Goal: Transaction & Acquisition: Obtain resource

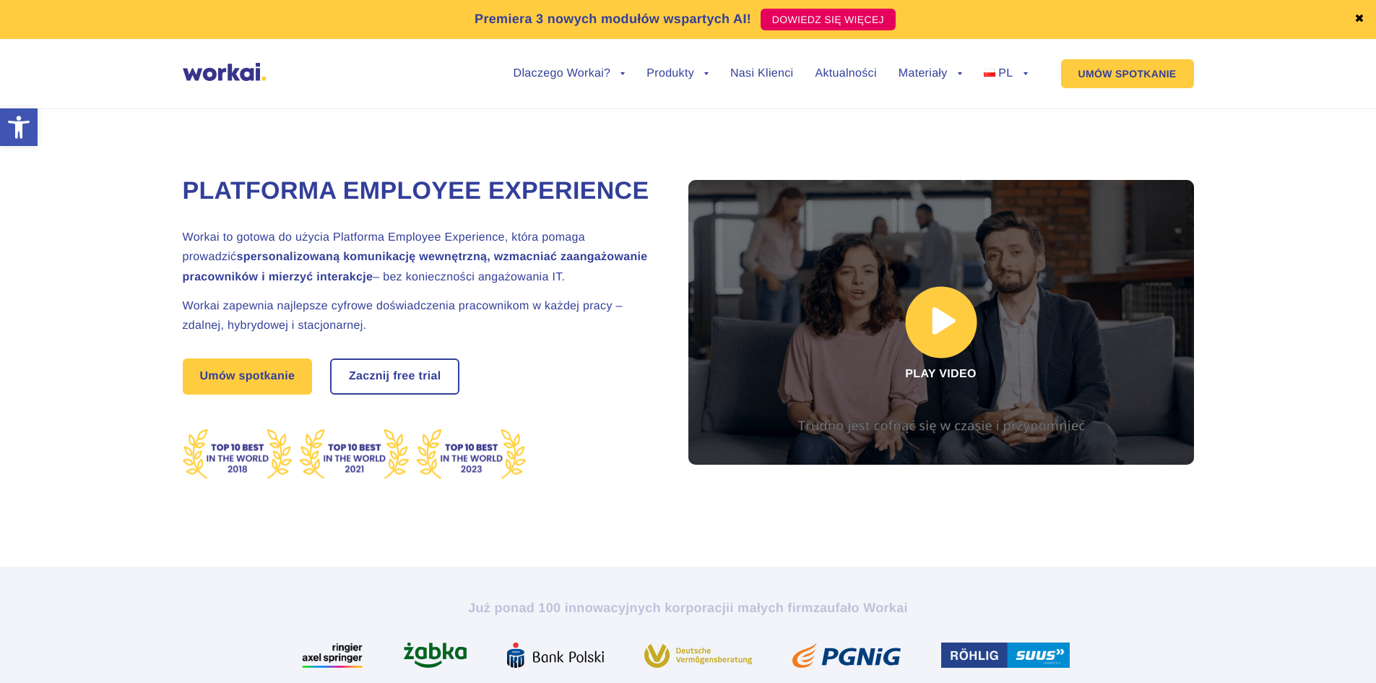
click at [940, 321] on link at bounding box center [941, 322] width 506 height 285
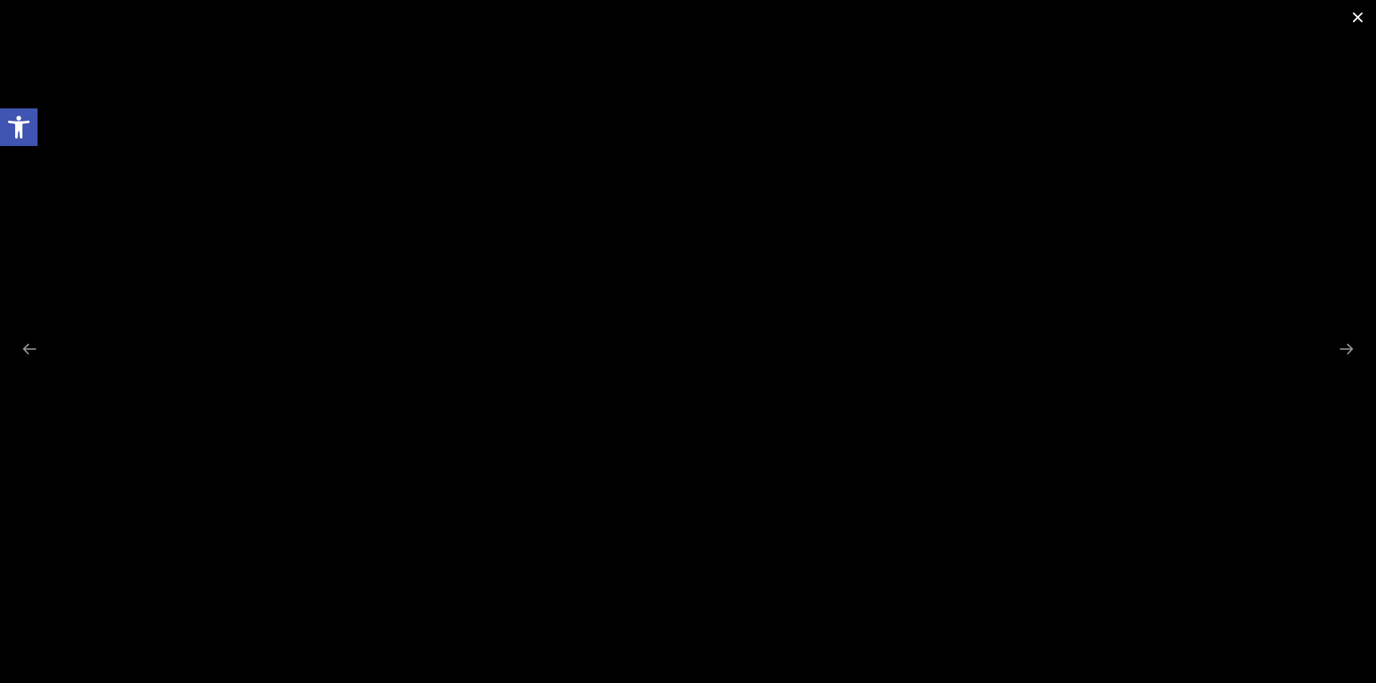
click at [1357, 19] on span at bounding box center [1358, 17] width 36 height 34
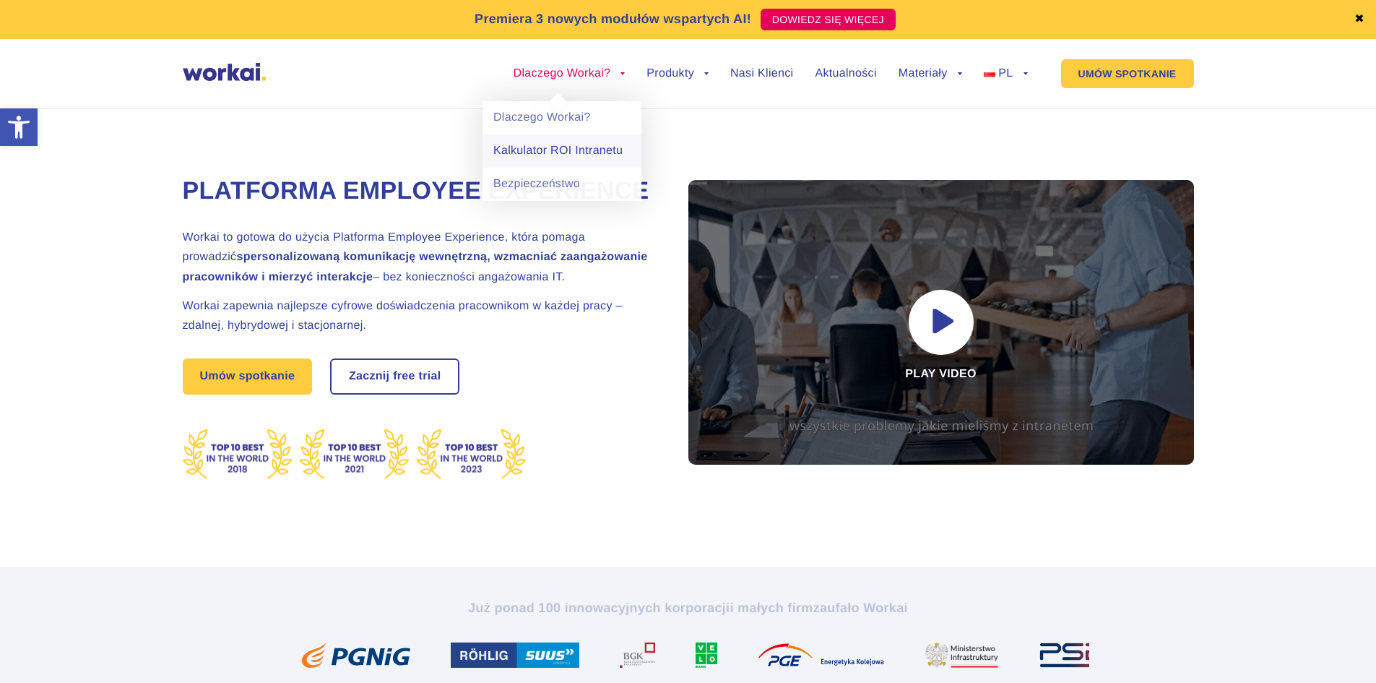
click at [592, 148] on link "Kalkulator ROI Intranetu" at bounding box center [562, 150] width 159 height 33
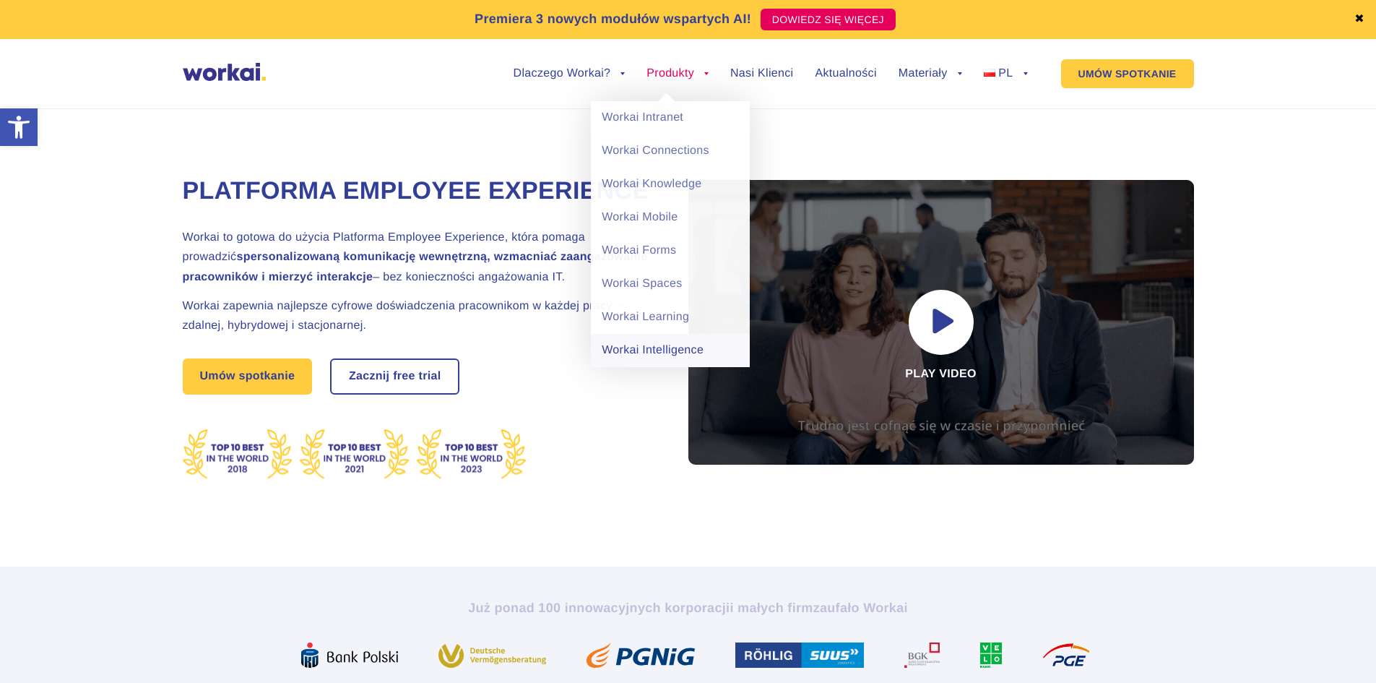
click at [656, 350] on link "Workai Intelligence" at bounding box center [670, 350] width 159 height 33
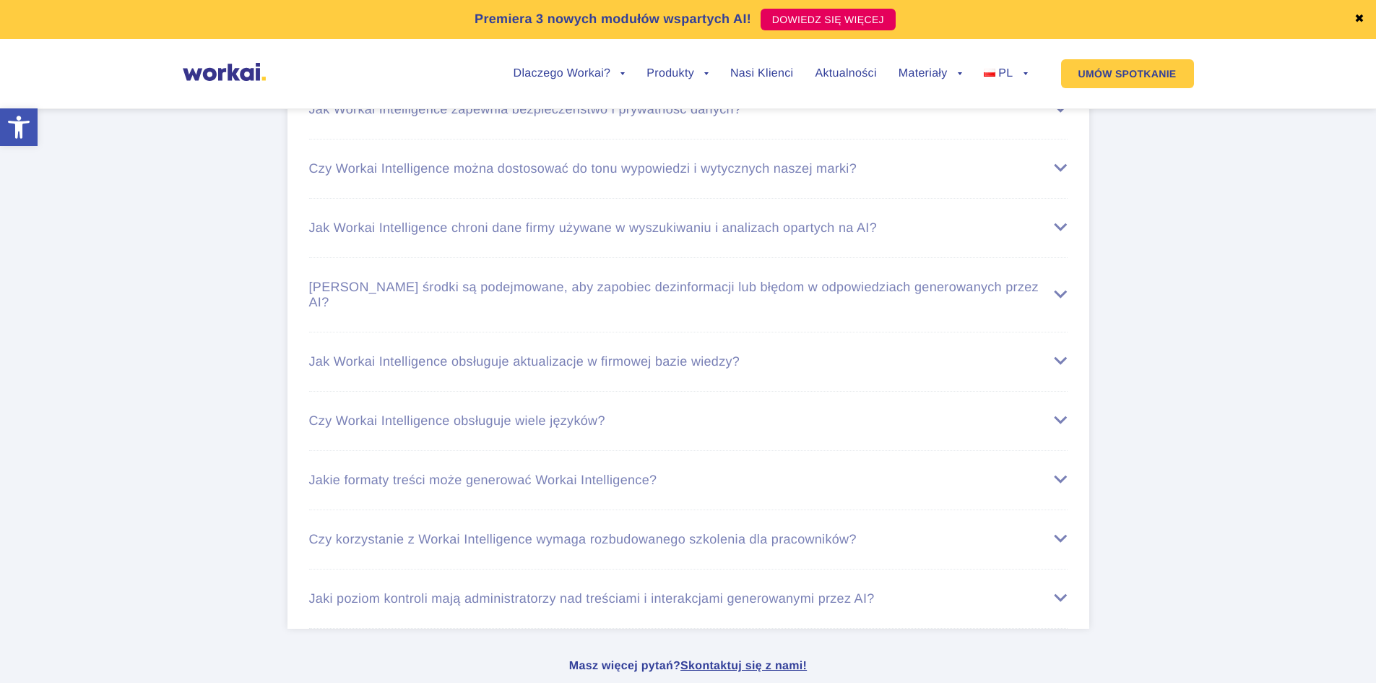
scroll to position [4407, 0]
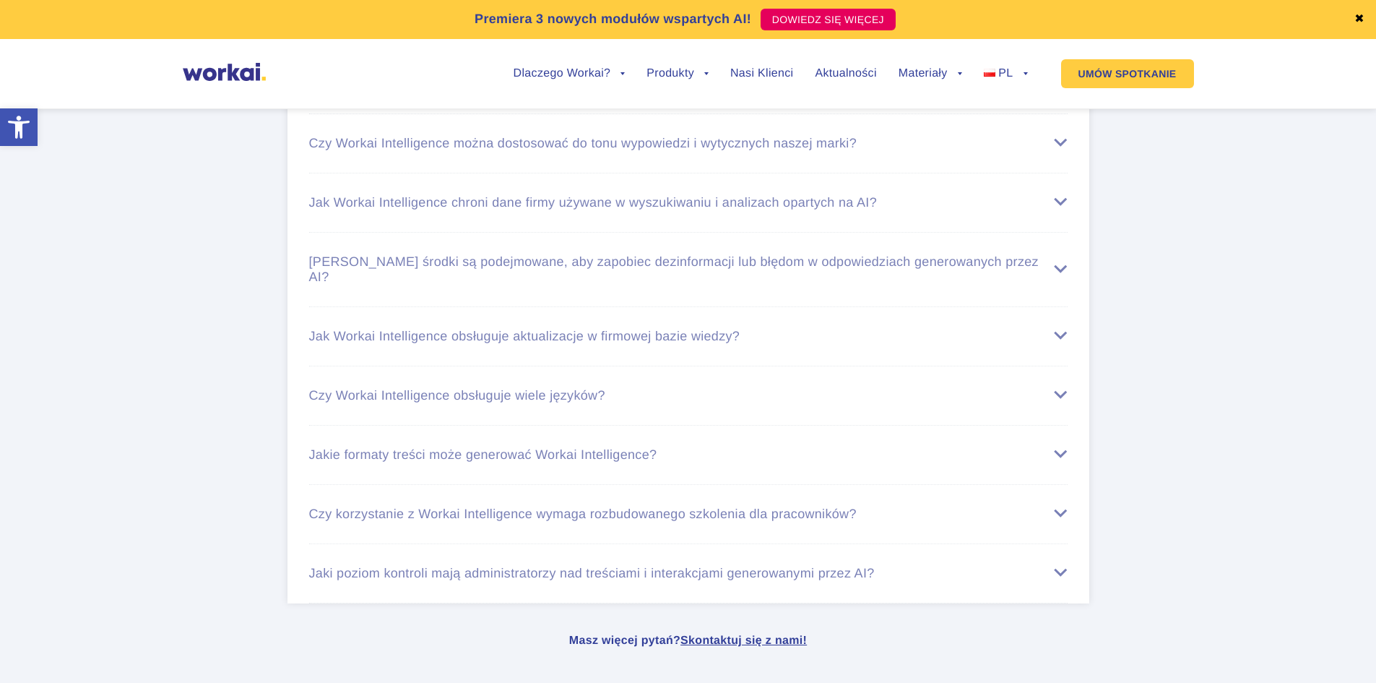
click at [857, 329] on div "Jak Workai Intelligence obsługuje aktualizacje w firmowej bazie wiedzy?" at bounding box center [688, 336] width 759 height 15
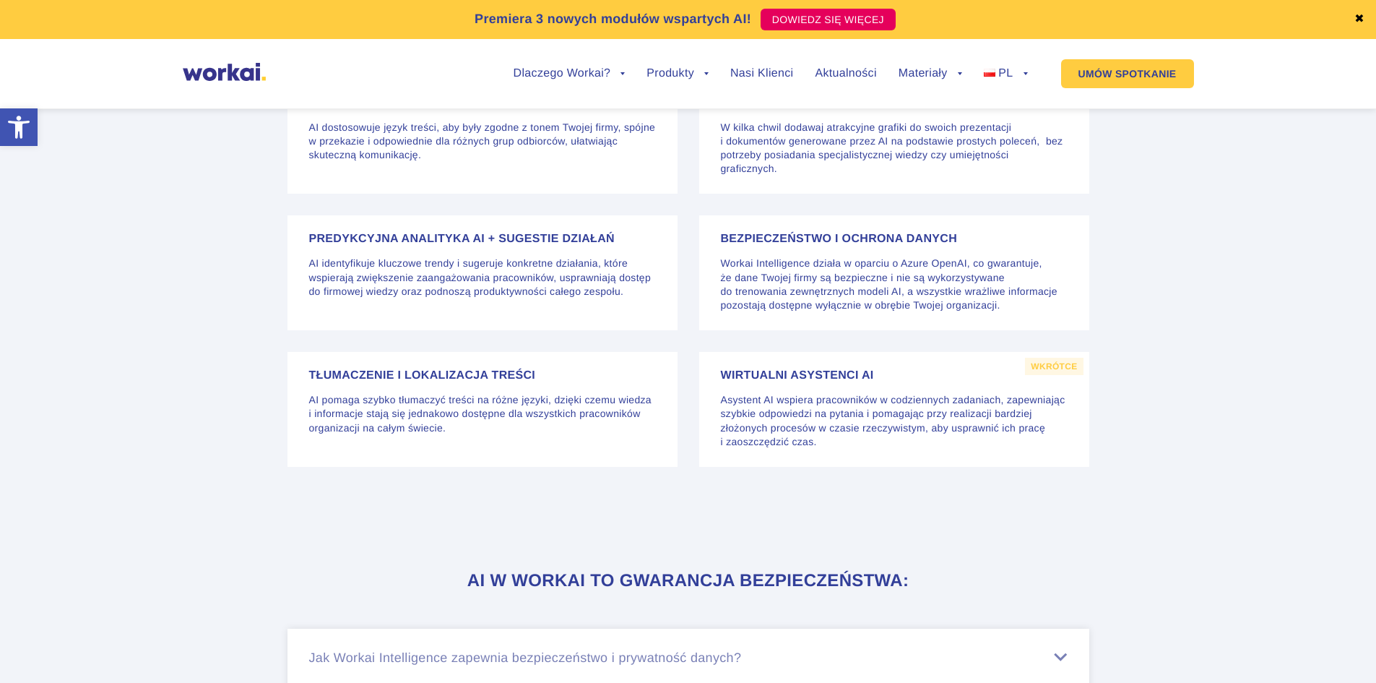
scroll to position [3756, 0]
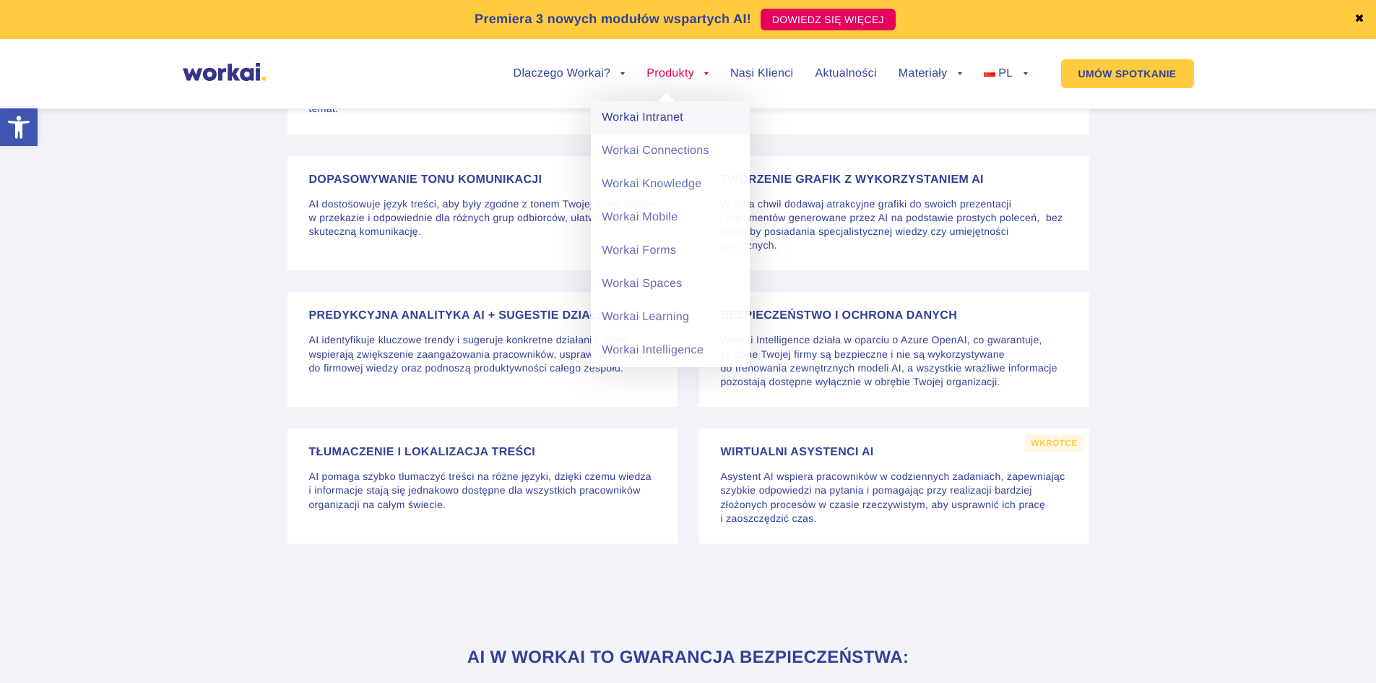
click at [673, 113] on link "Workai Intranet" at bounding box center [670, 117] width 159 height 33
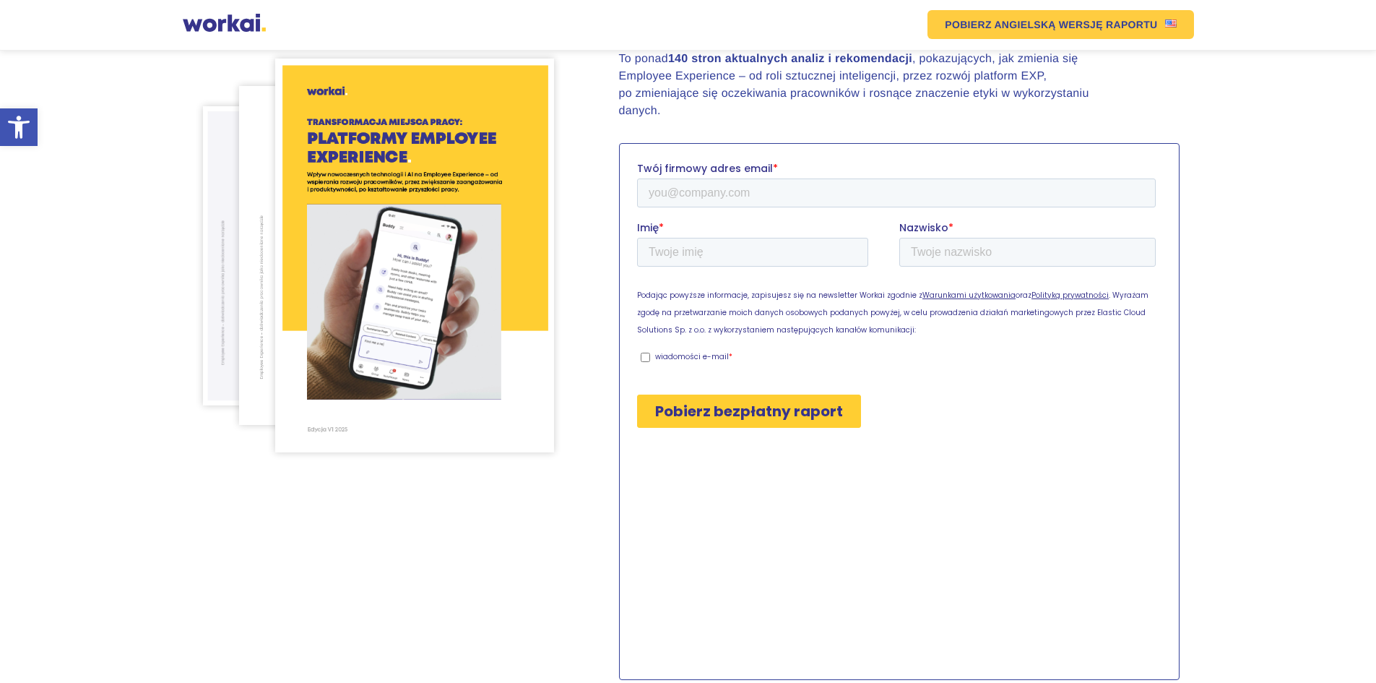
scroll to position [289, 0]
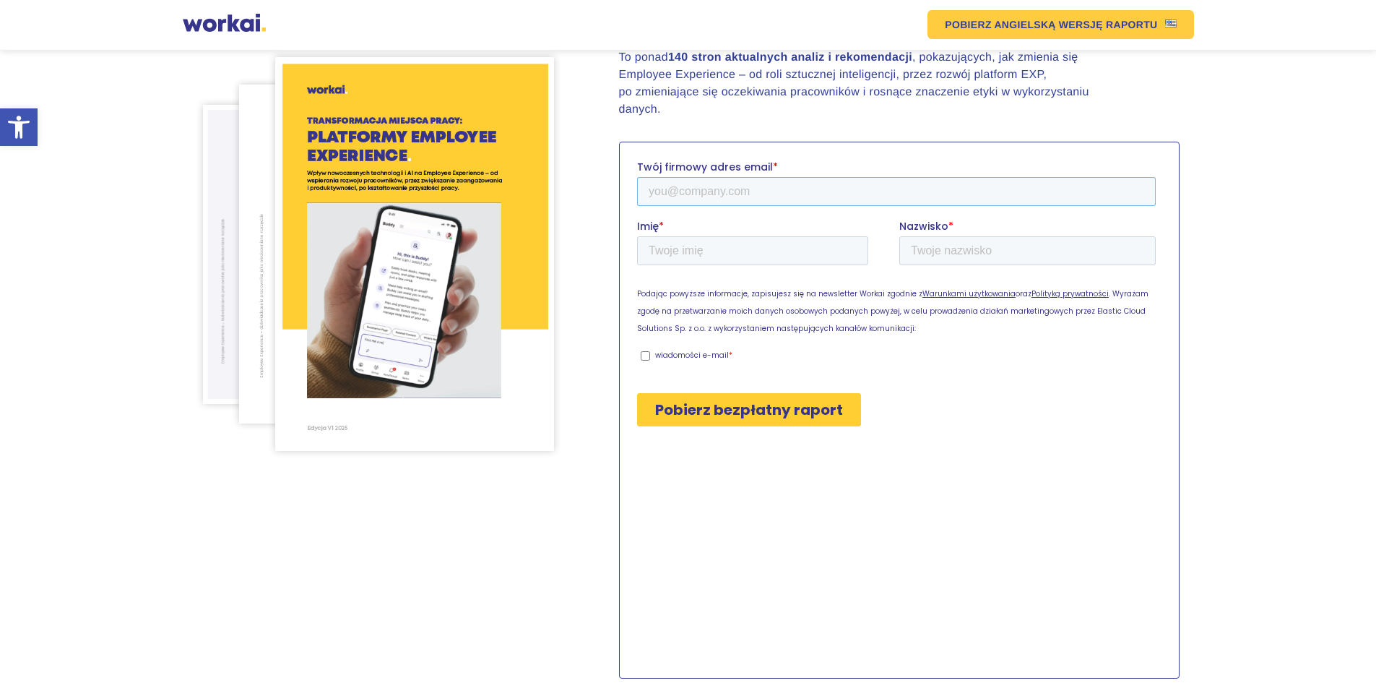
click at [743, 199] on input "Twój firmowy adres email *" at bounding box center [895, 190] width 519 height 29
click at [728, 197] on input "Twój firmowy adres email *" at bounding box center [895, 190] width 519 height 29
type input "karolina.kula@krakowairport.pl"
click at [714, 256] on input "Imię *" at bounding box center [751, 250] width 231 height 29
type input "Karolina"
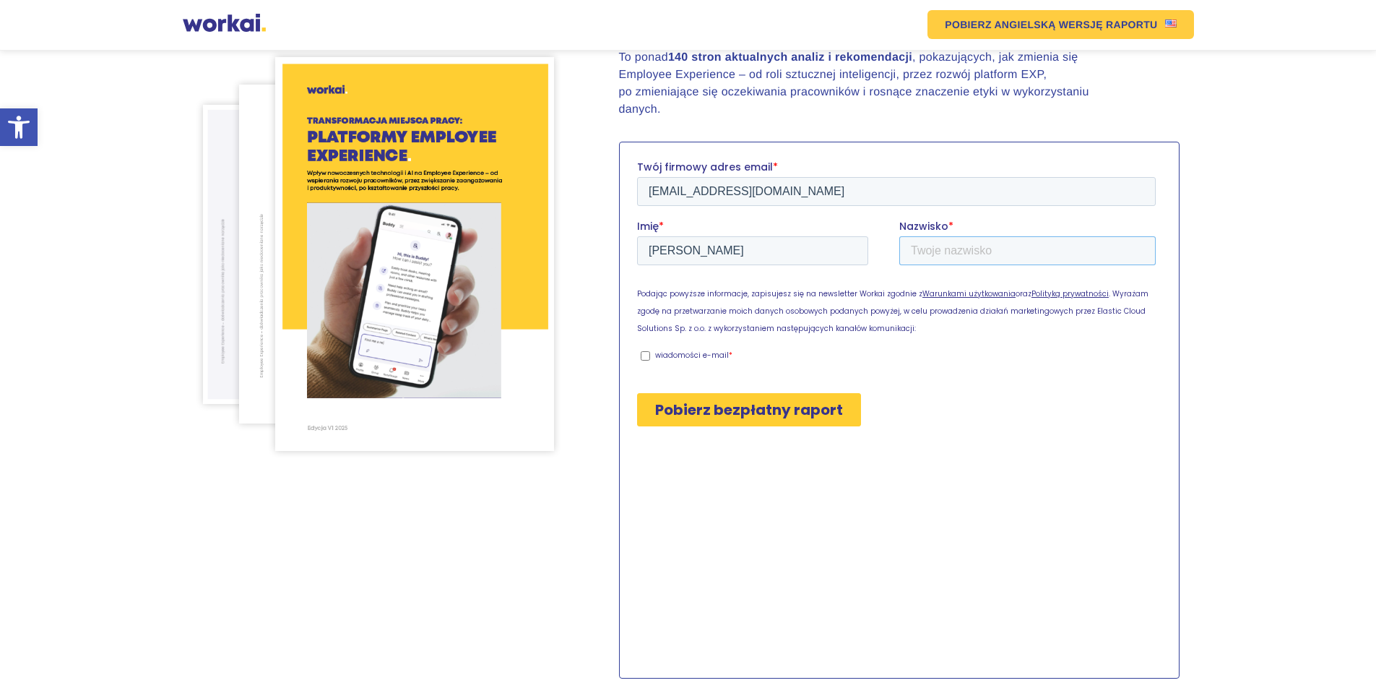
click at [908, 241] on input "Nazwisko *" at bounding box center [1027, 250] width 256 height 29
type input "Kula"
click at [649, 358] on label "wiadomości e-mail *" at bounding box center [897, 354] width 515 height 13
click at [649, 358] on input "wiadomości e-mail *" at bounding box center [644, 354] width 9 height 9
checkbox input "true"
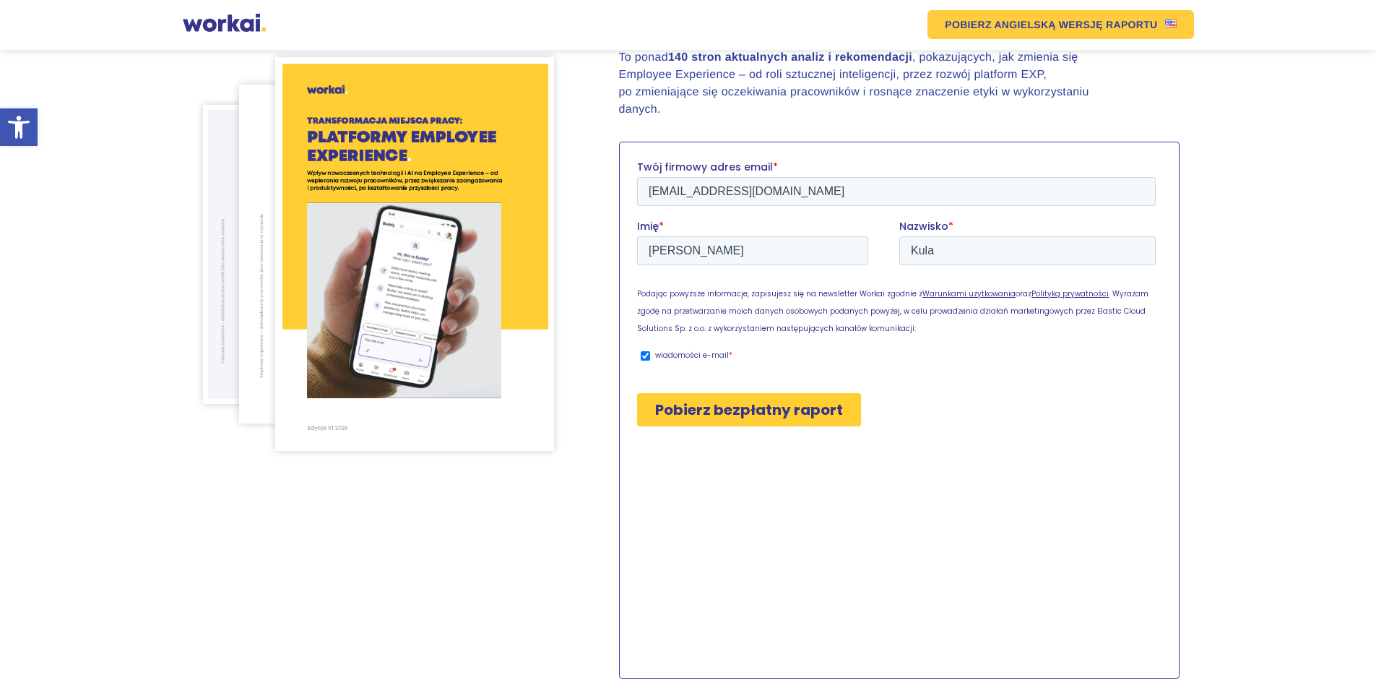
click at [782, 411] on input "Pobierz bezpłatny raport" at bounding box center [748, 408] width 224 height 33
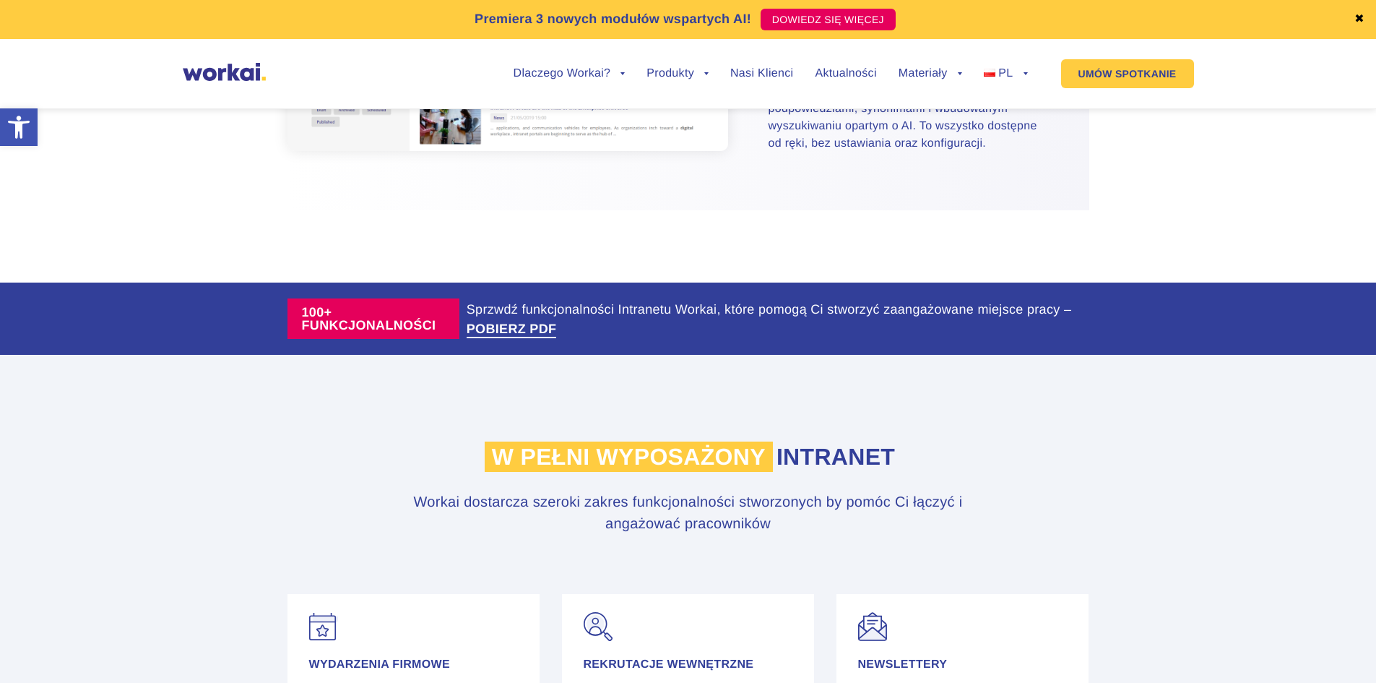
scroll to position [2528, 0]
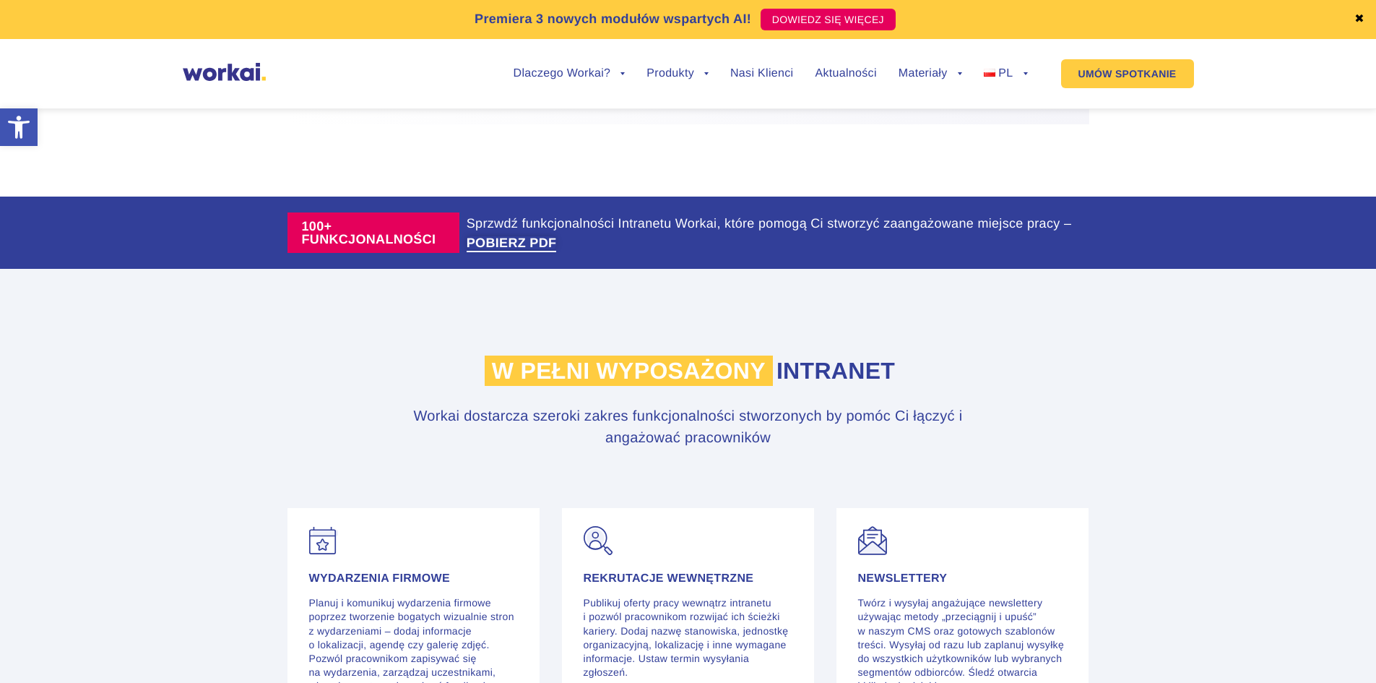
click at [544, 249] on link "POBIERZ PDF" at bounding box center [512, 242] width 90 height 13
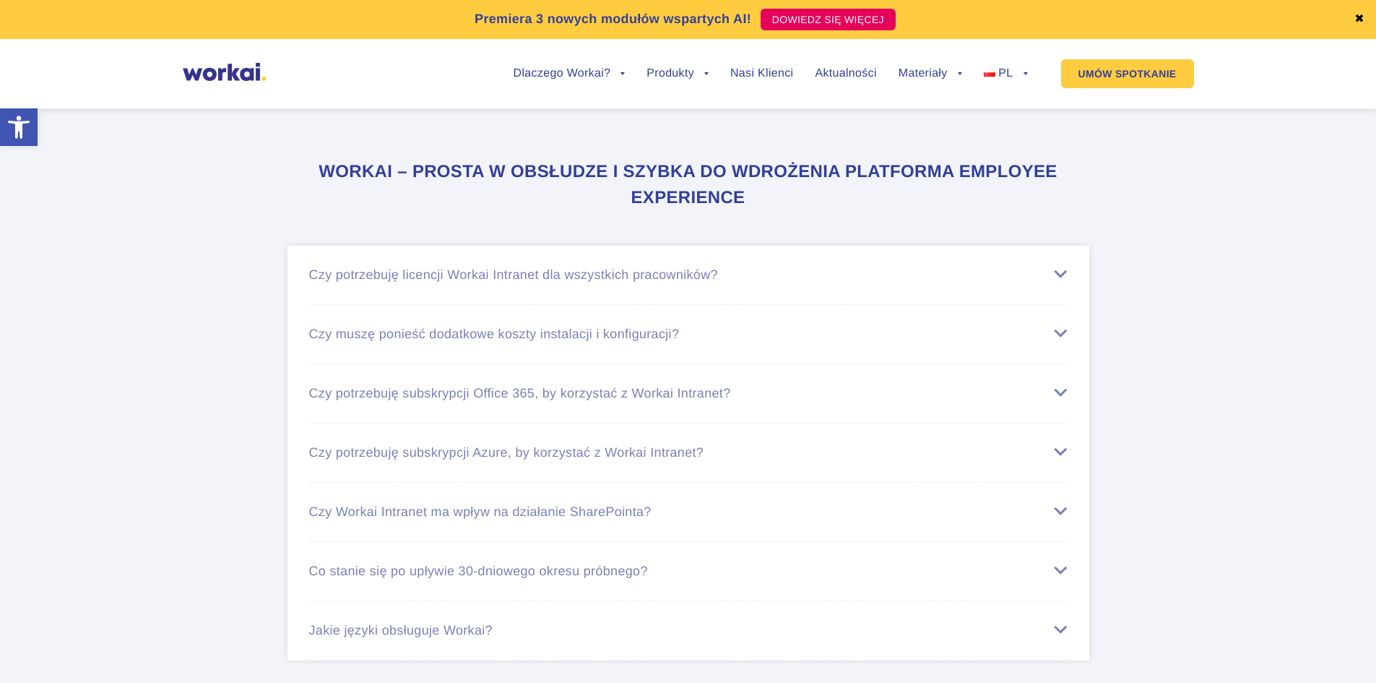
scroll to position [5779, 0]
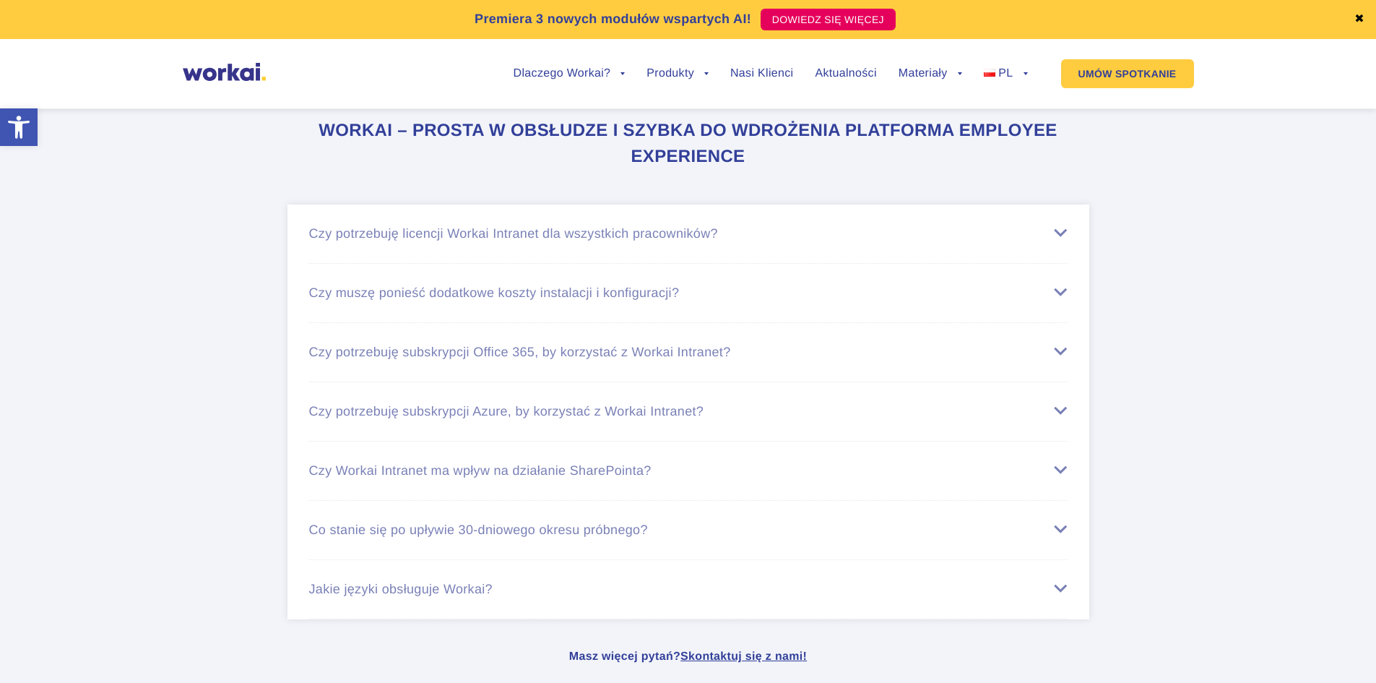
click at [1062, 241] on div "Czy potrzebuję licencji Workai Intranet dla wszystkich pracowników?" at bounding box center [688, 233] width 759 height 15
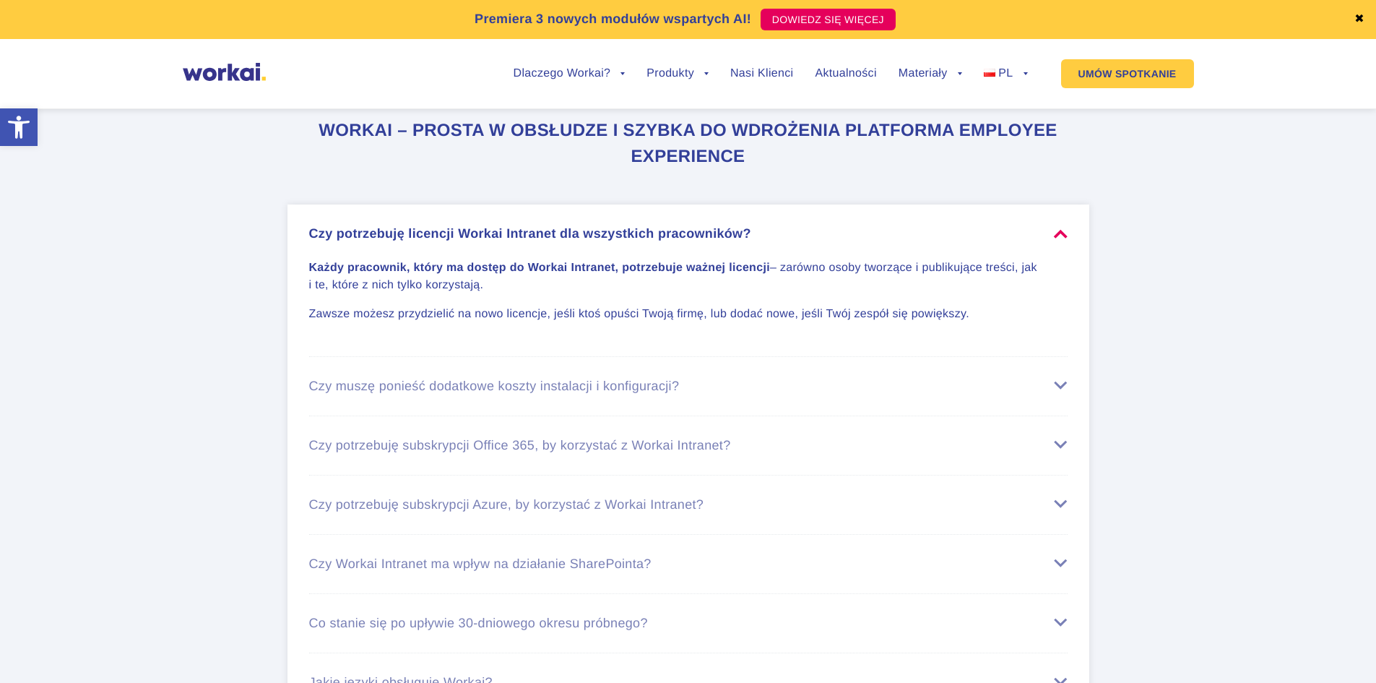
scroll to position [5851, 0]
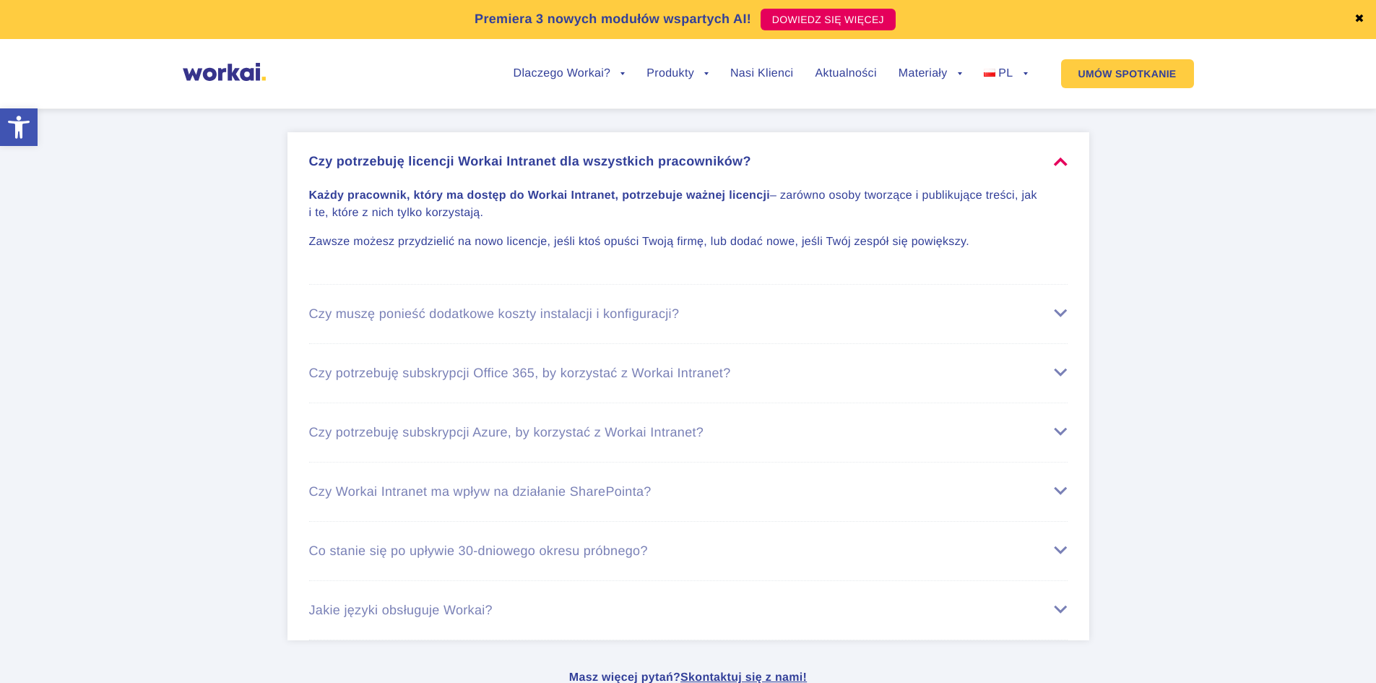
click at [1061, 381] on div "Czy potrzebuję subskrypcji Office 365, by korzystać z Workai Intranet?" at bounding box center [688, 373] width 759 height 15
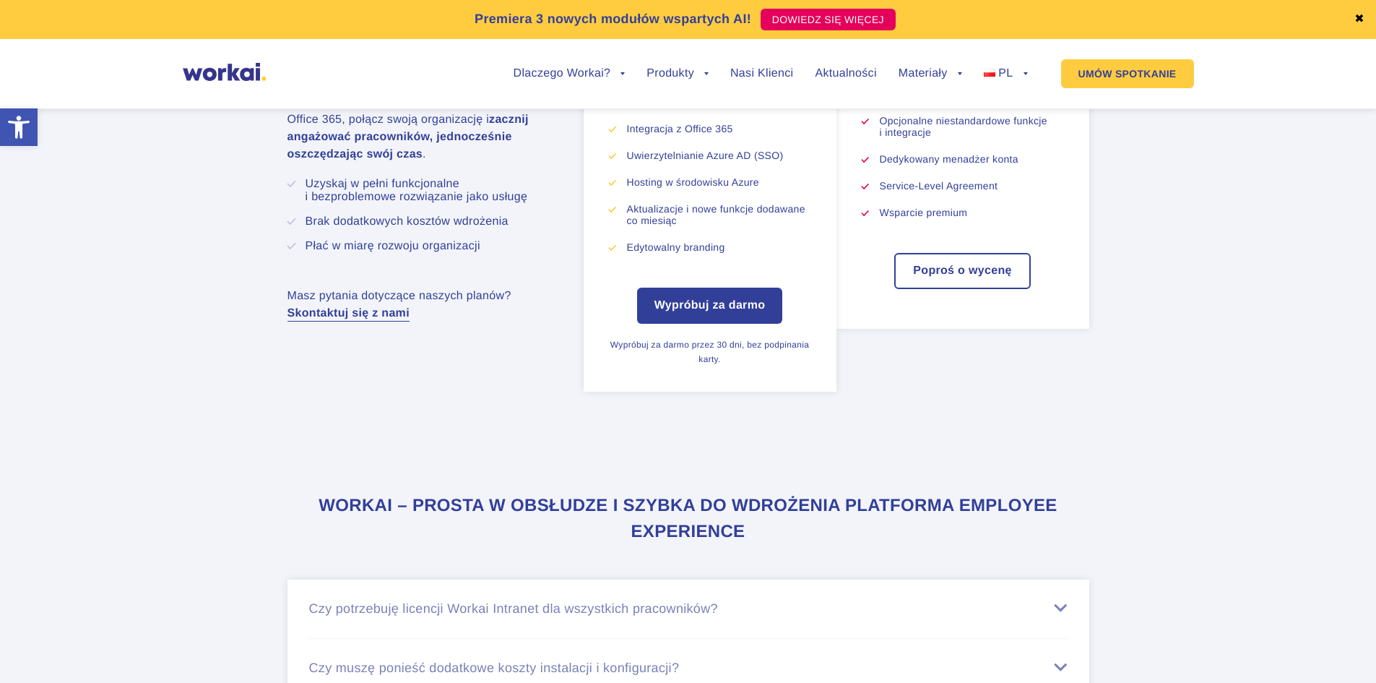
scroll to position [5274, 0]
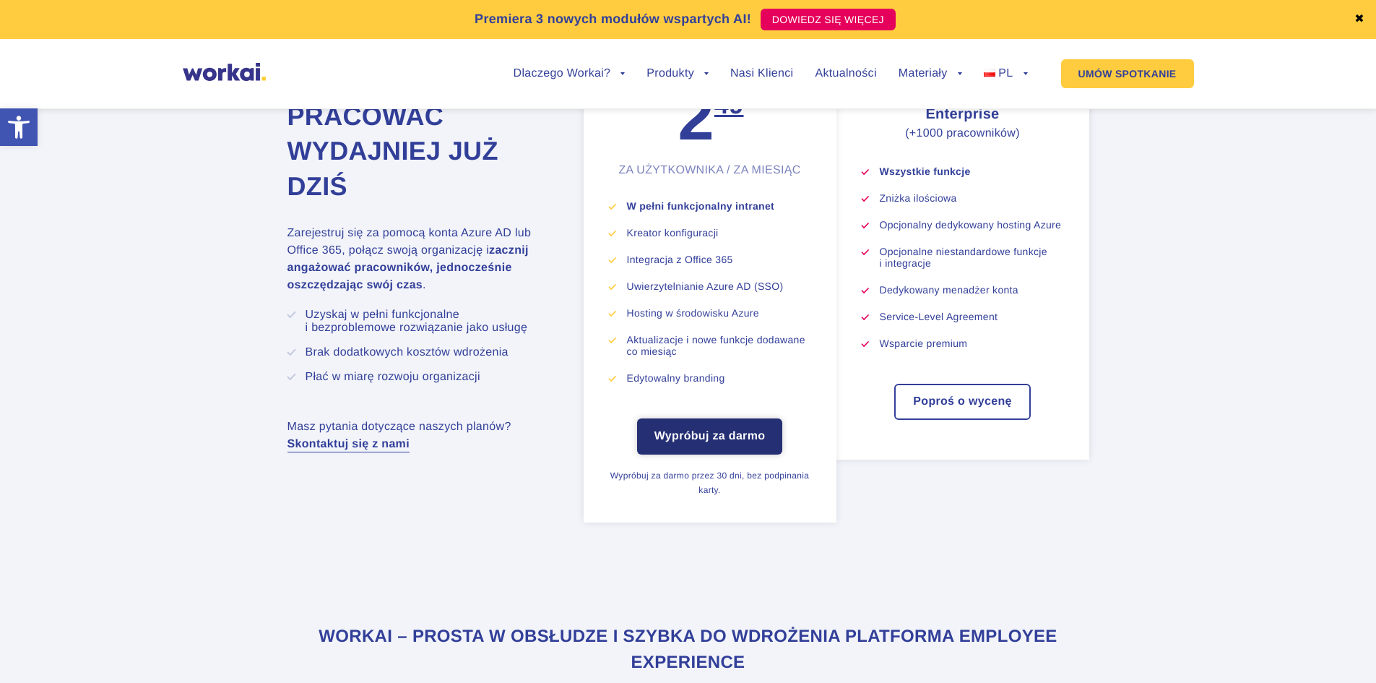
click at [696, 452] on link "Wypróbuj za darmo" at bounding box center [710, 436] width 146 height 36
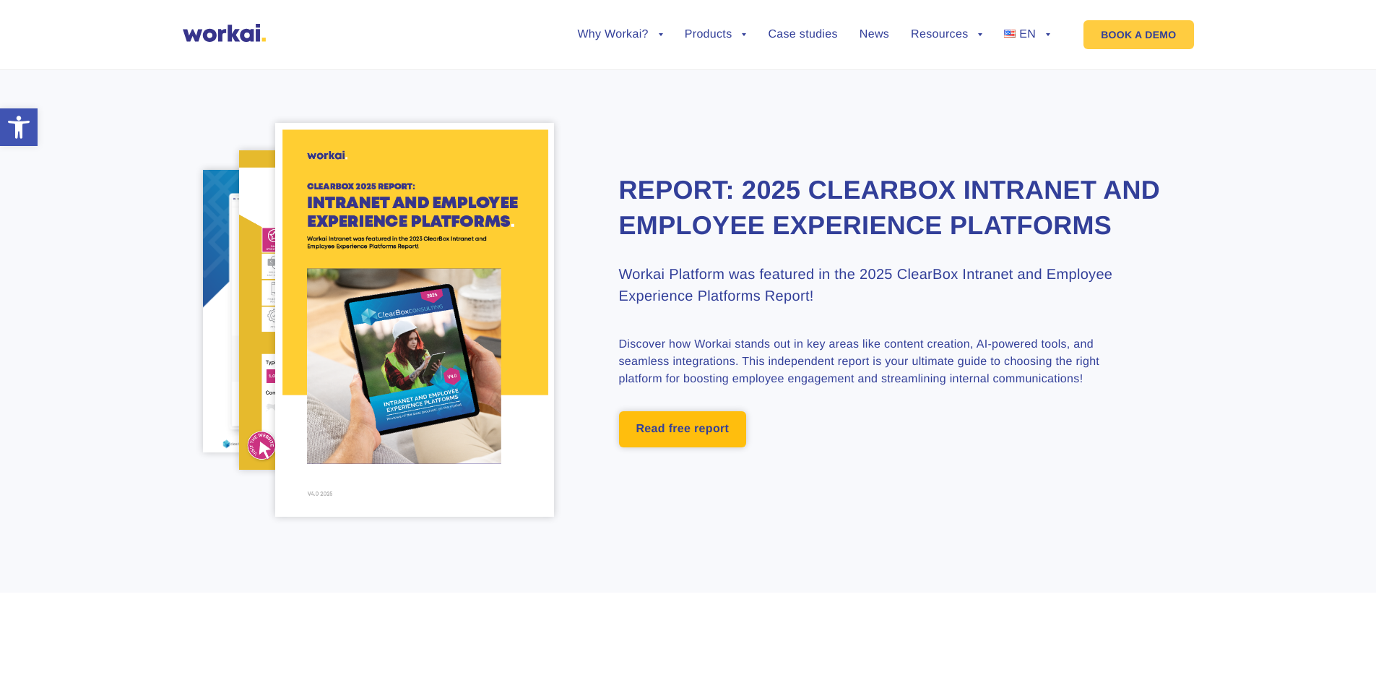
click at [724, 447] on link "Read free report" at bounding box center [683, 429] width 128 height 36
